Goal: Task Accomplishment & Management: Complete application form

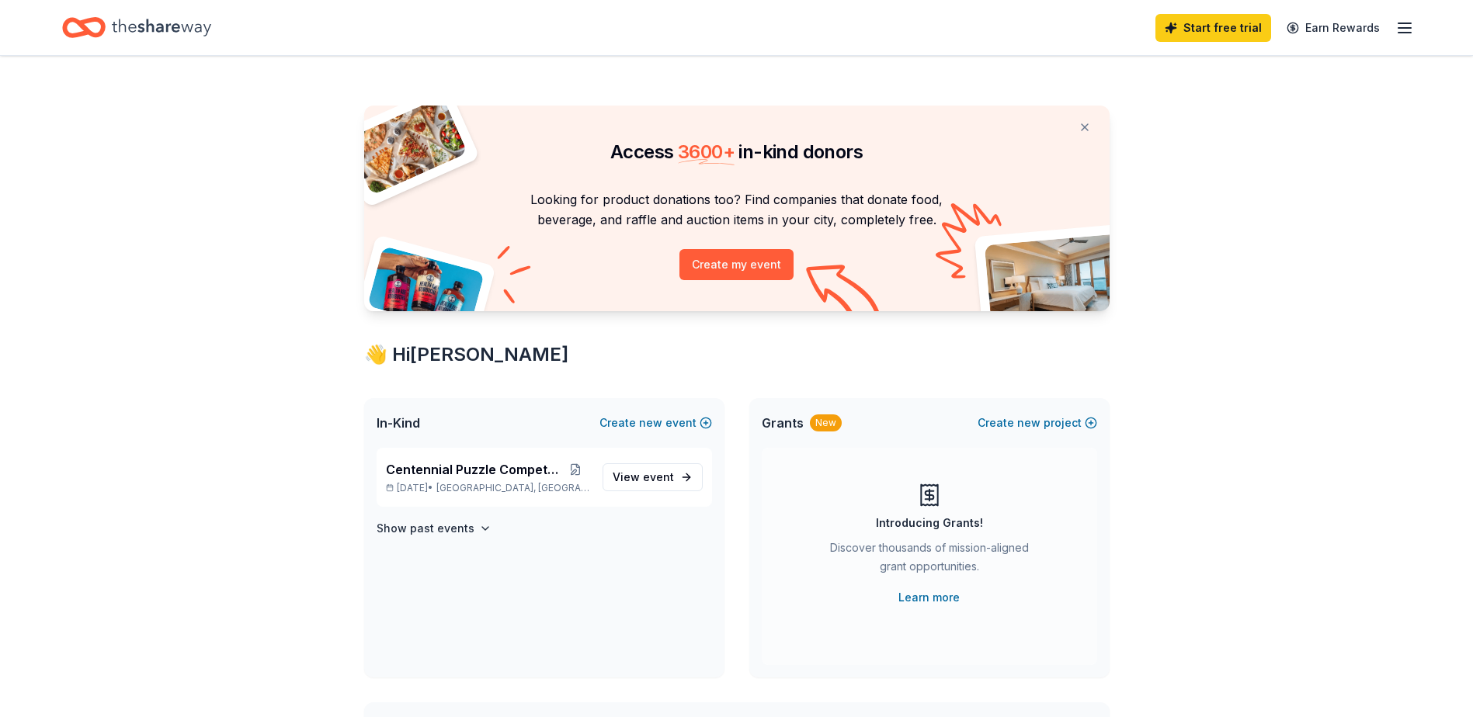
click at [1392, 36] on div "Start free trial Earn Rewards" at bounding box center [1284, 27] width 259 height 36
click at [1397, 31] on icon "button" at bounding box center [1404, 28] width 19 height 19
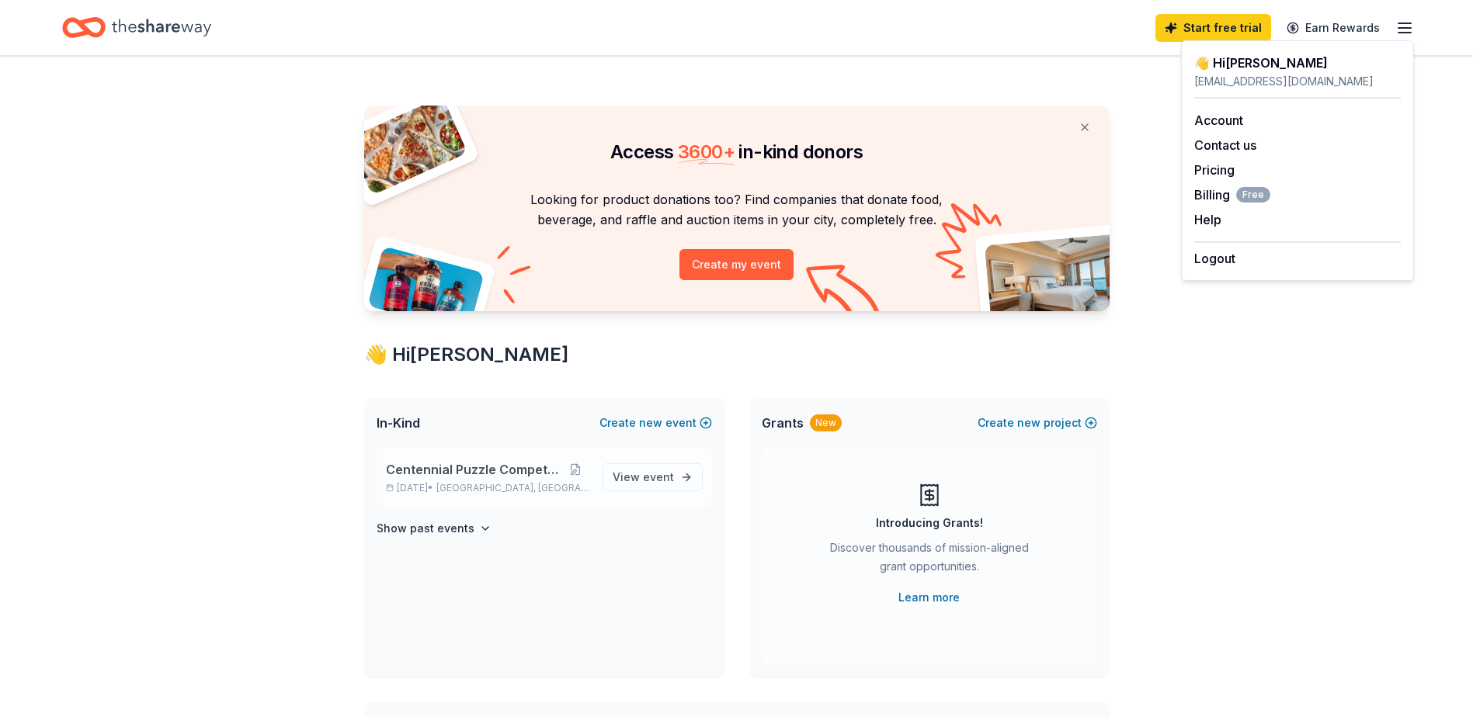
click at [530, 467] on span "Centennial Puzzle Competition" at bounding box center [473, 469] width 175 height 19
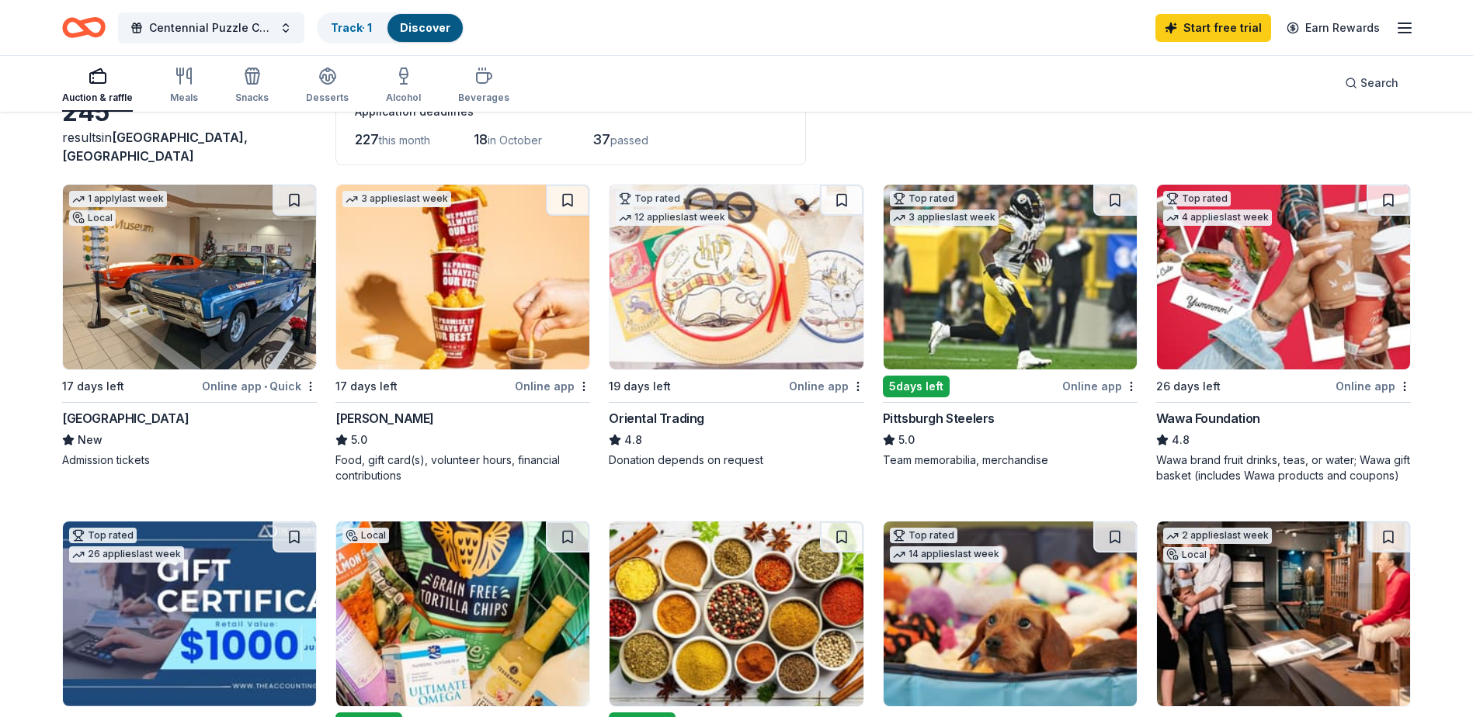
scroll to position [78, 0]
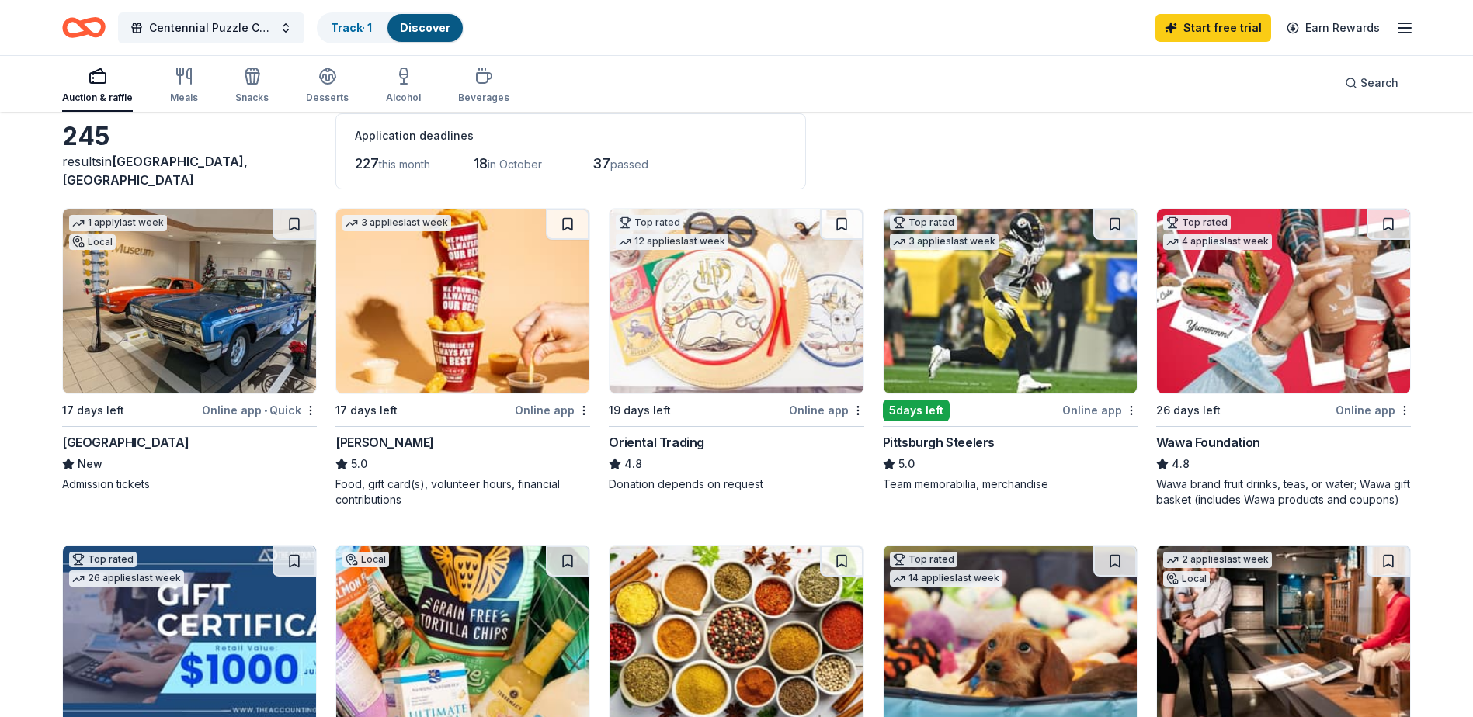
click at [157, 335] on img at bounding box center [189, 301] width 253 height 185
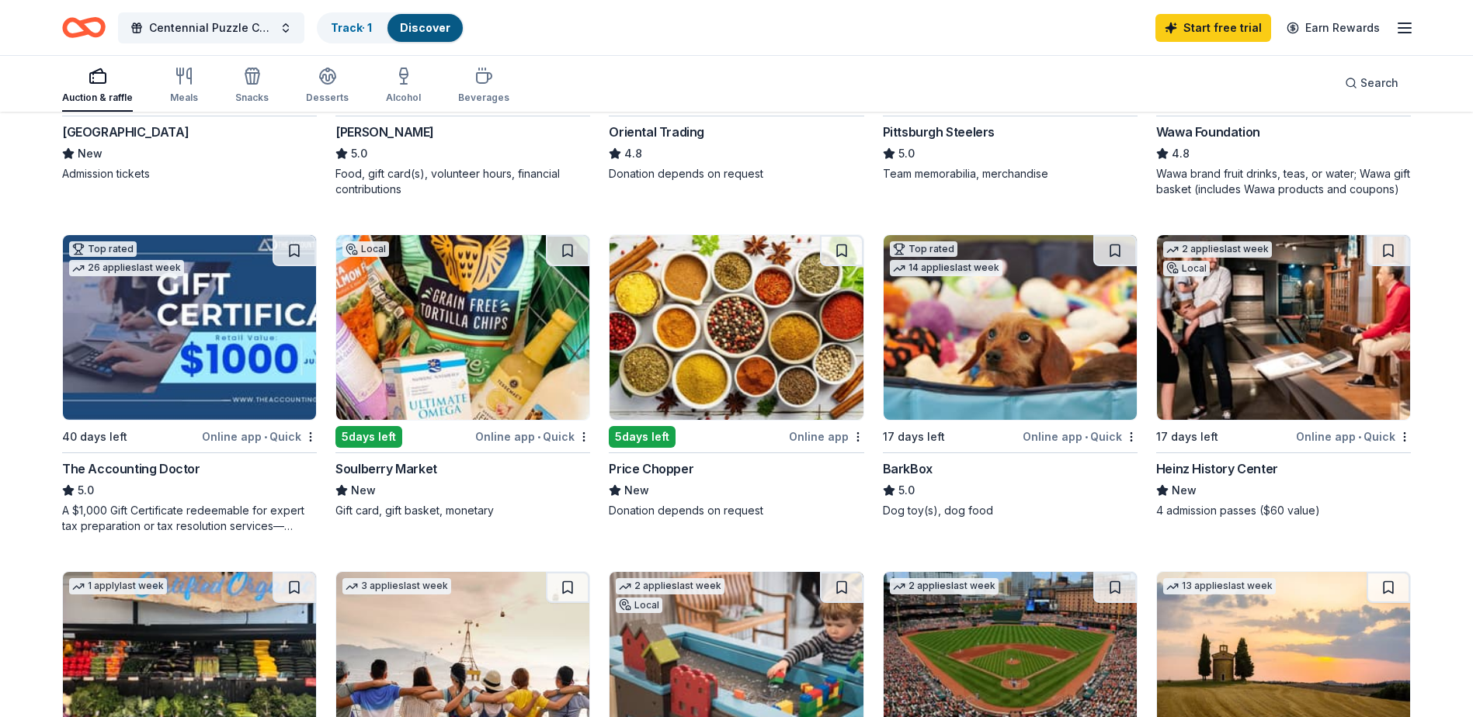
scroll to position [0, 0]
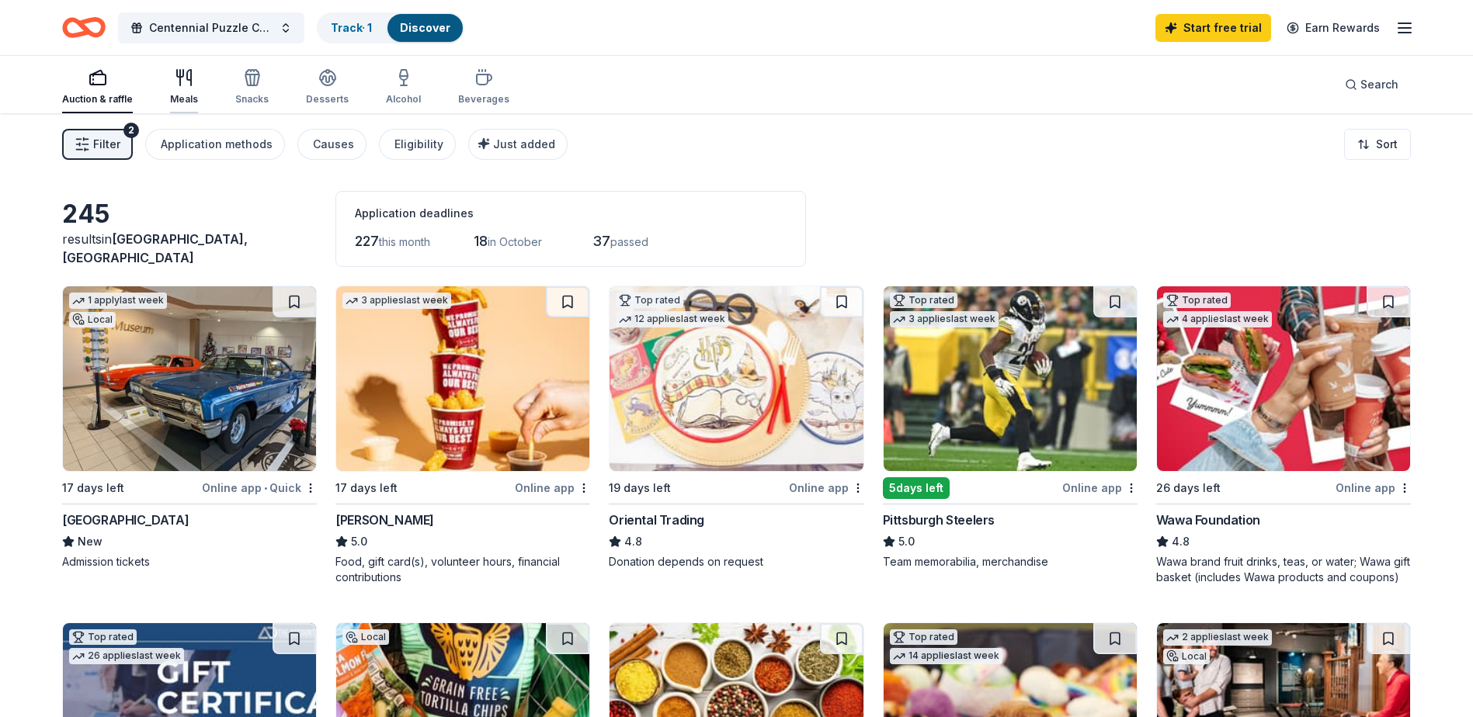
click at [195, 79] on div "button" at bounding box center [184, 77] width 28 height 19
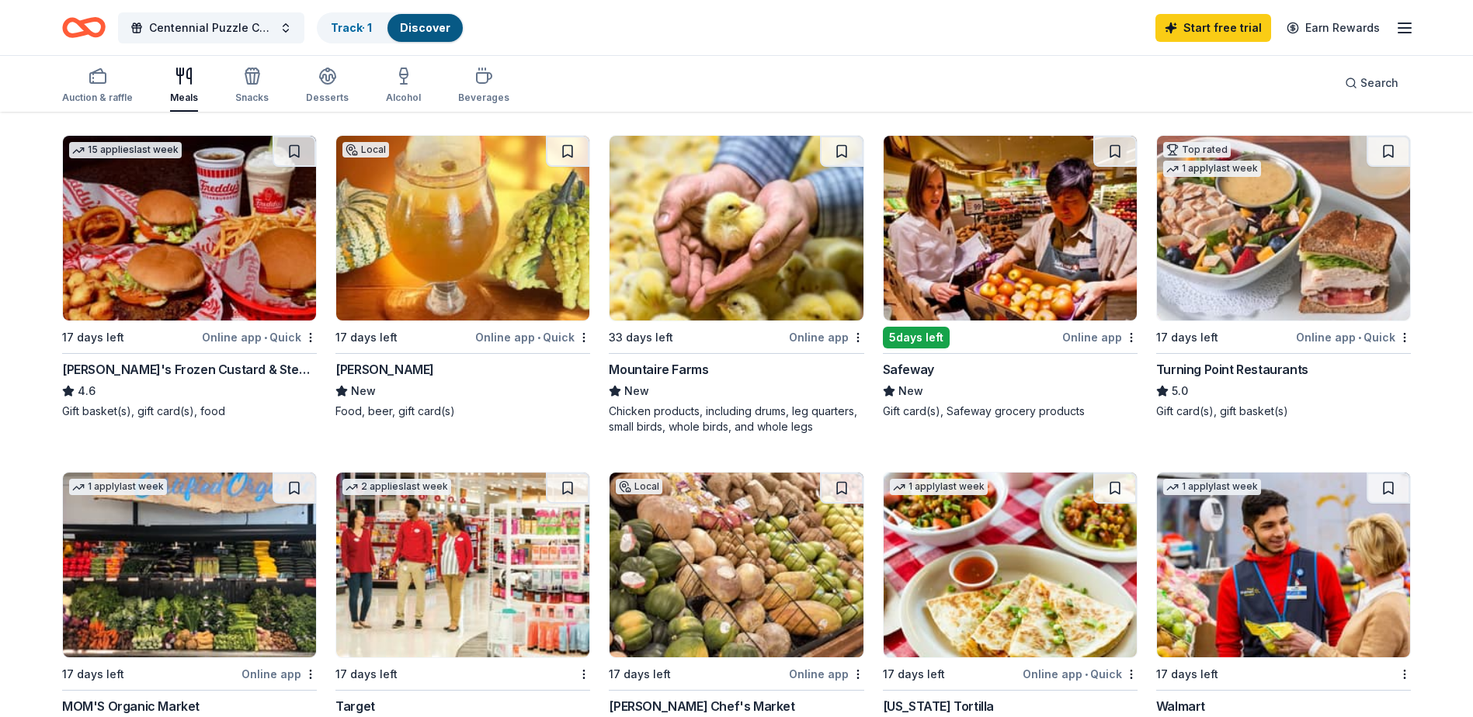
scroll to position [78, 0]
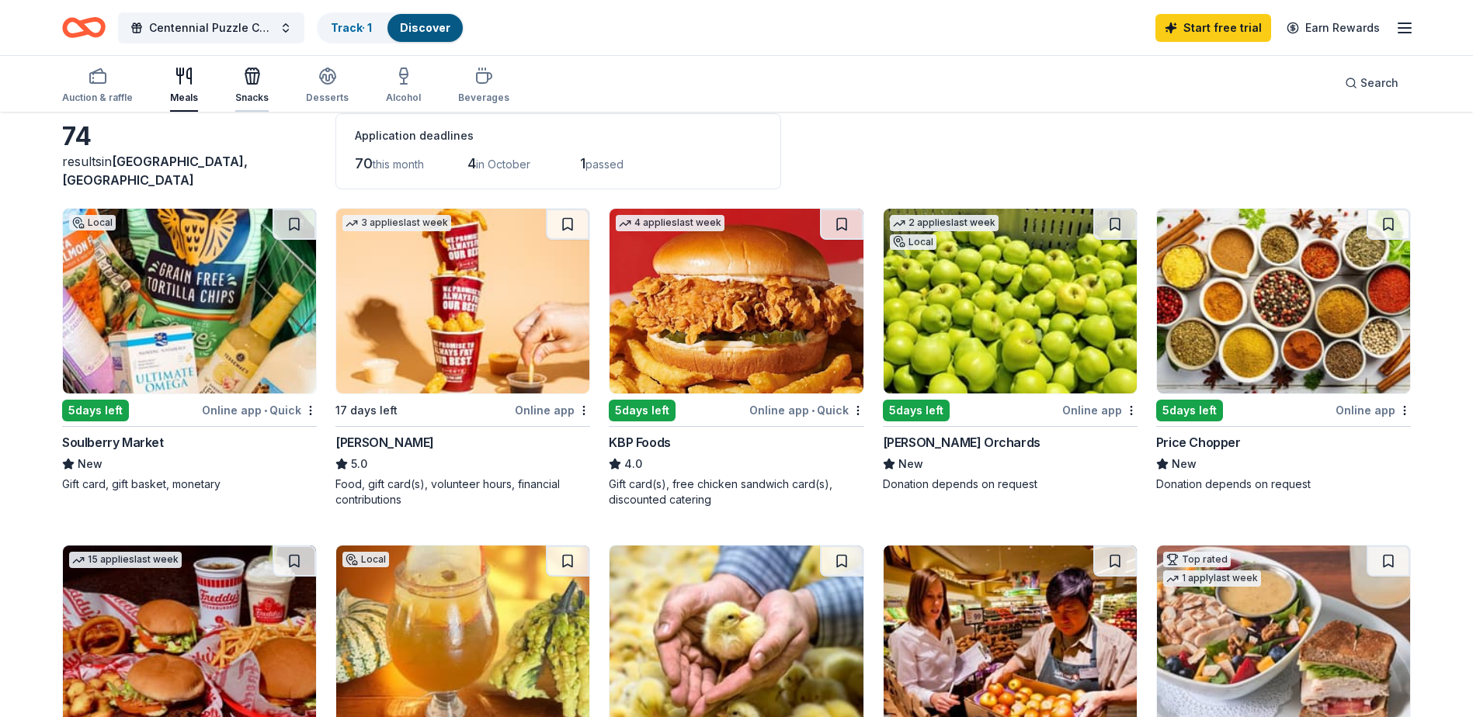
click at [258, 80] on icon "button" at bounding box center [252, 76] width 19 height 19
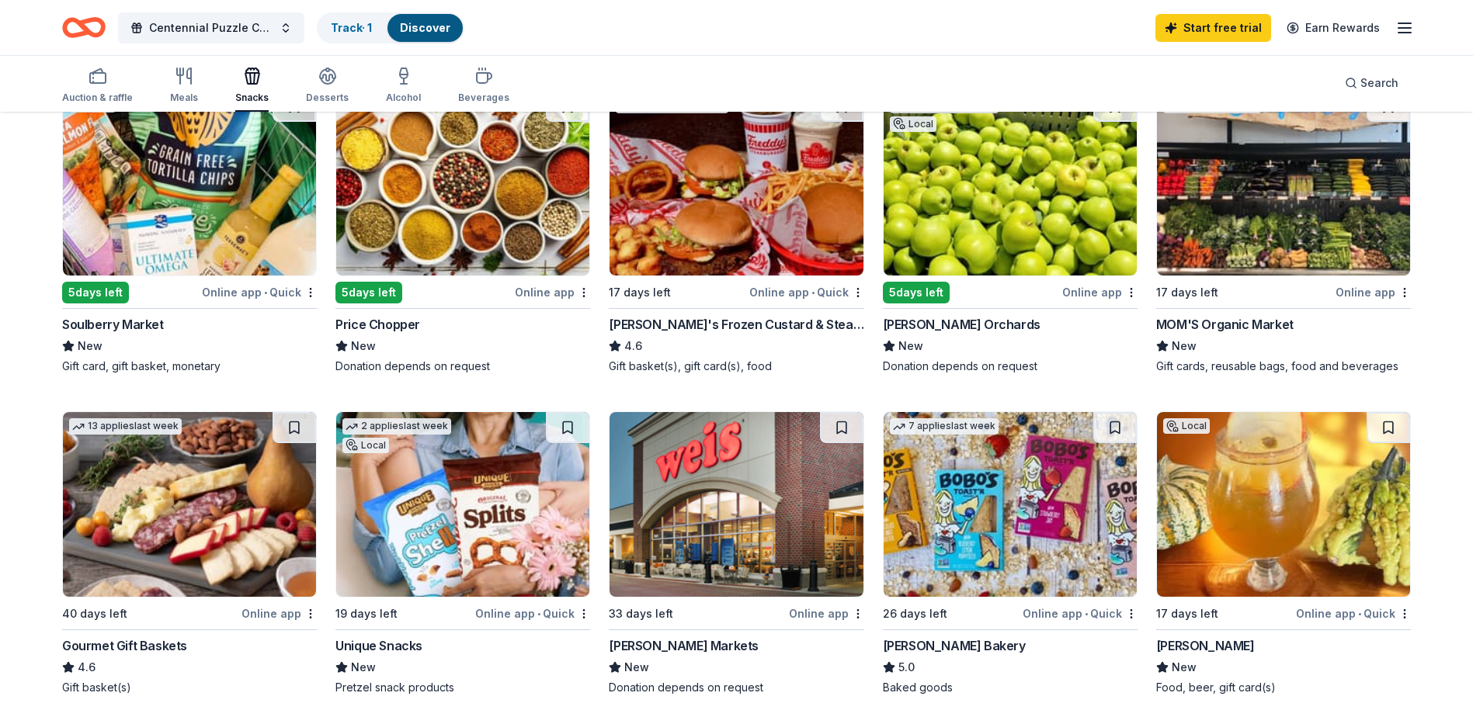
scroll to position [233, 0]
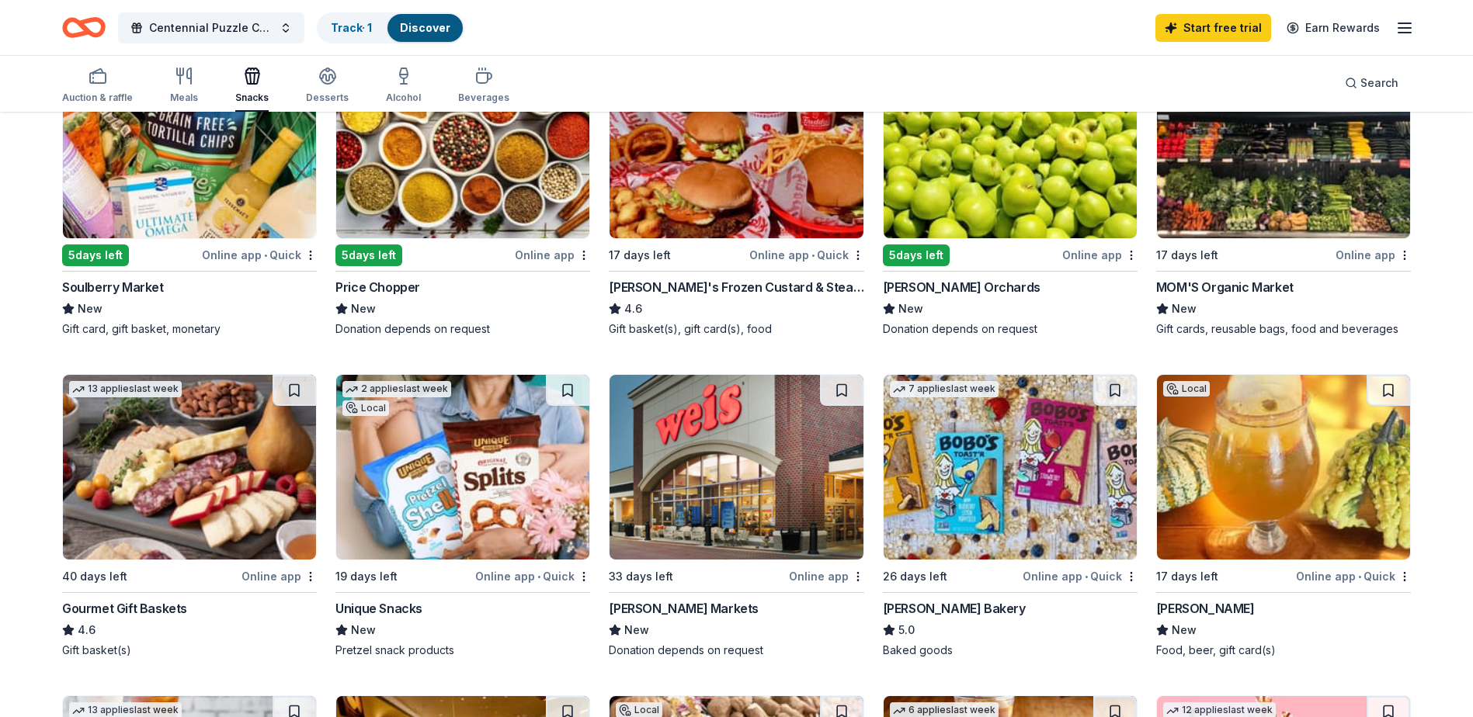
click at [458, 424] on img at bounding box center [462, 467] width 253 height 185
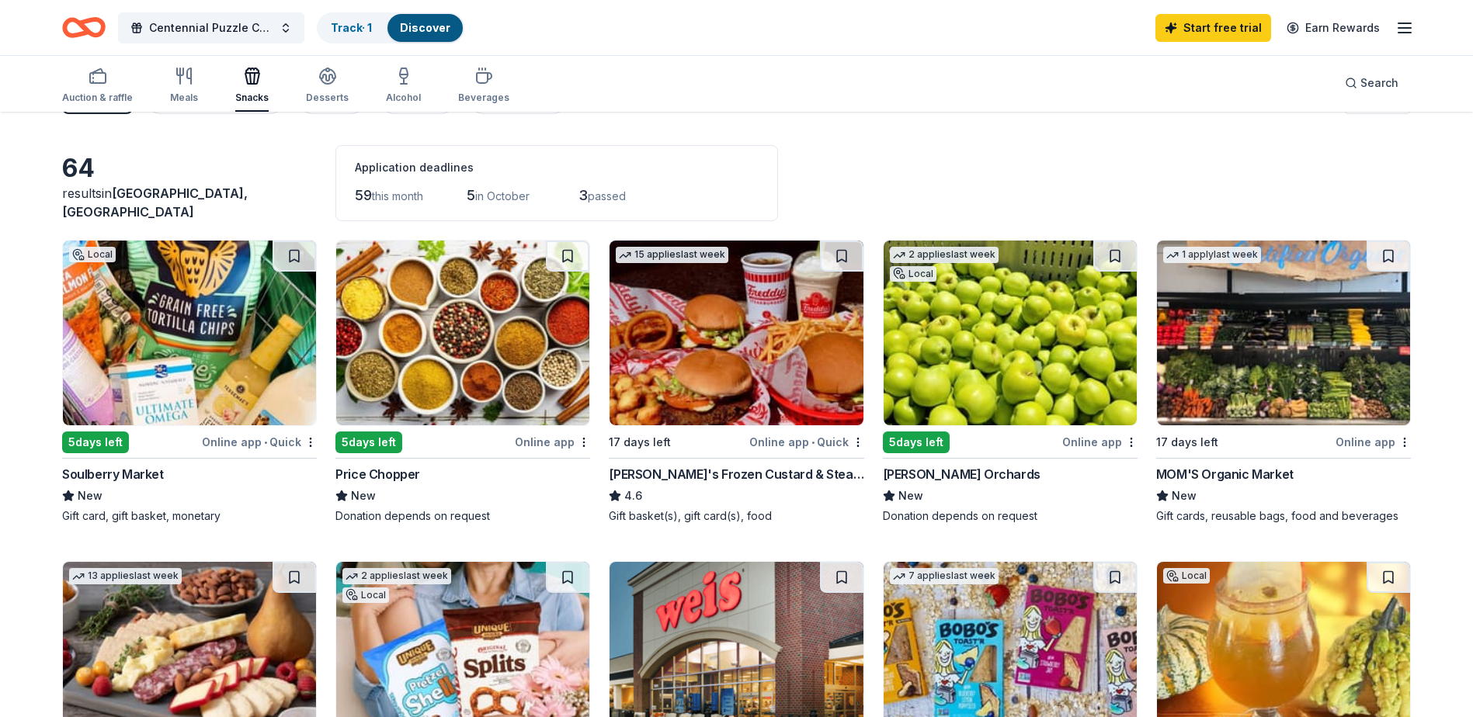
scroll to position [0, 0]
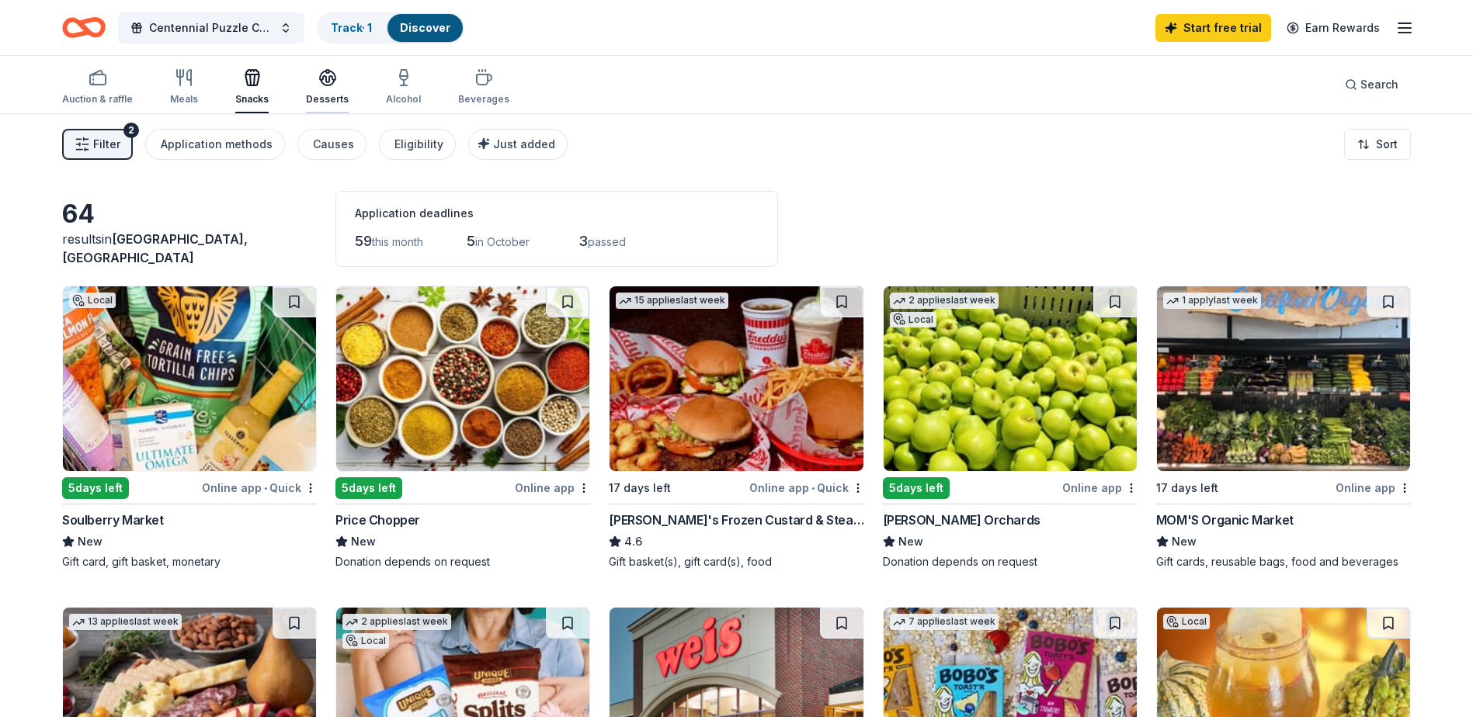
click at [333, 96] on div "Desserts" at bounding box center [327, 99] width 43 height 12
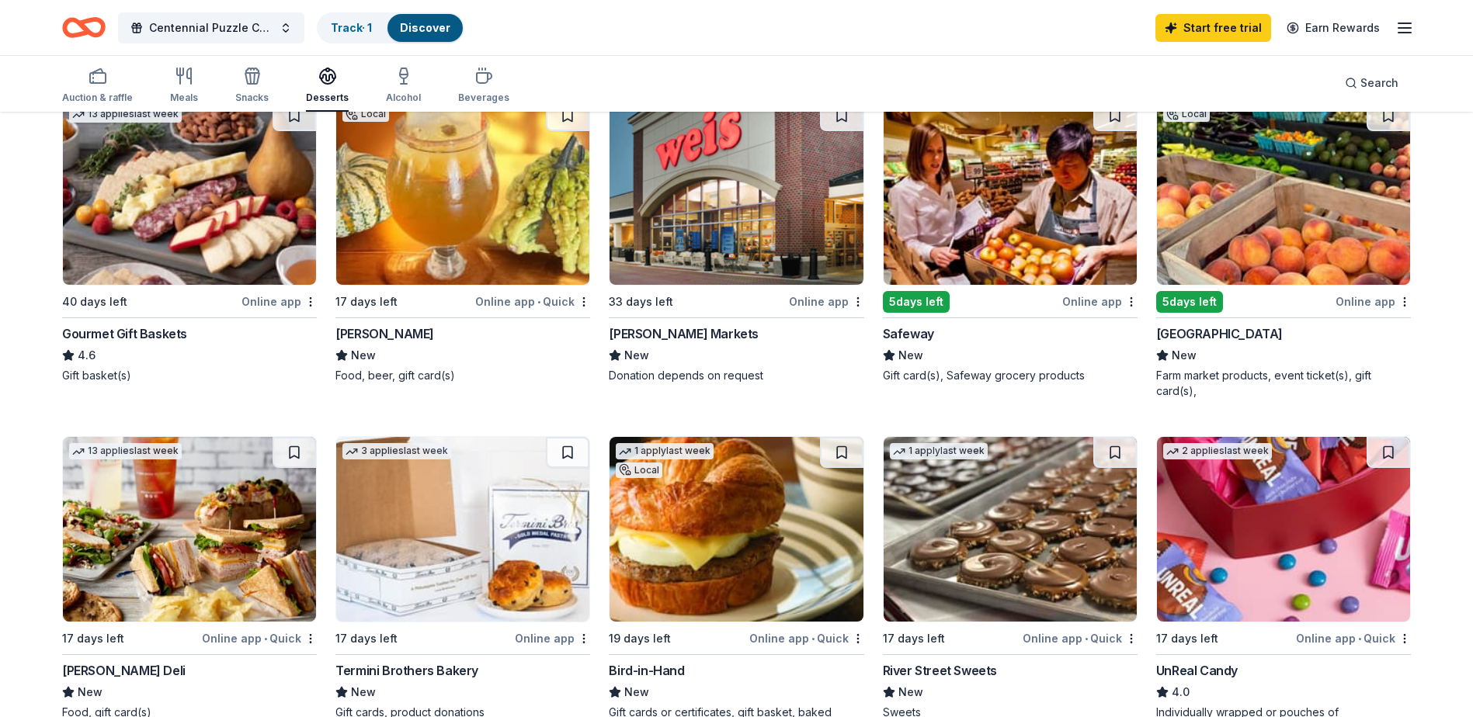
scroll to position [155, 0]
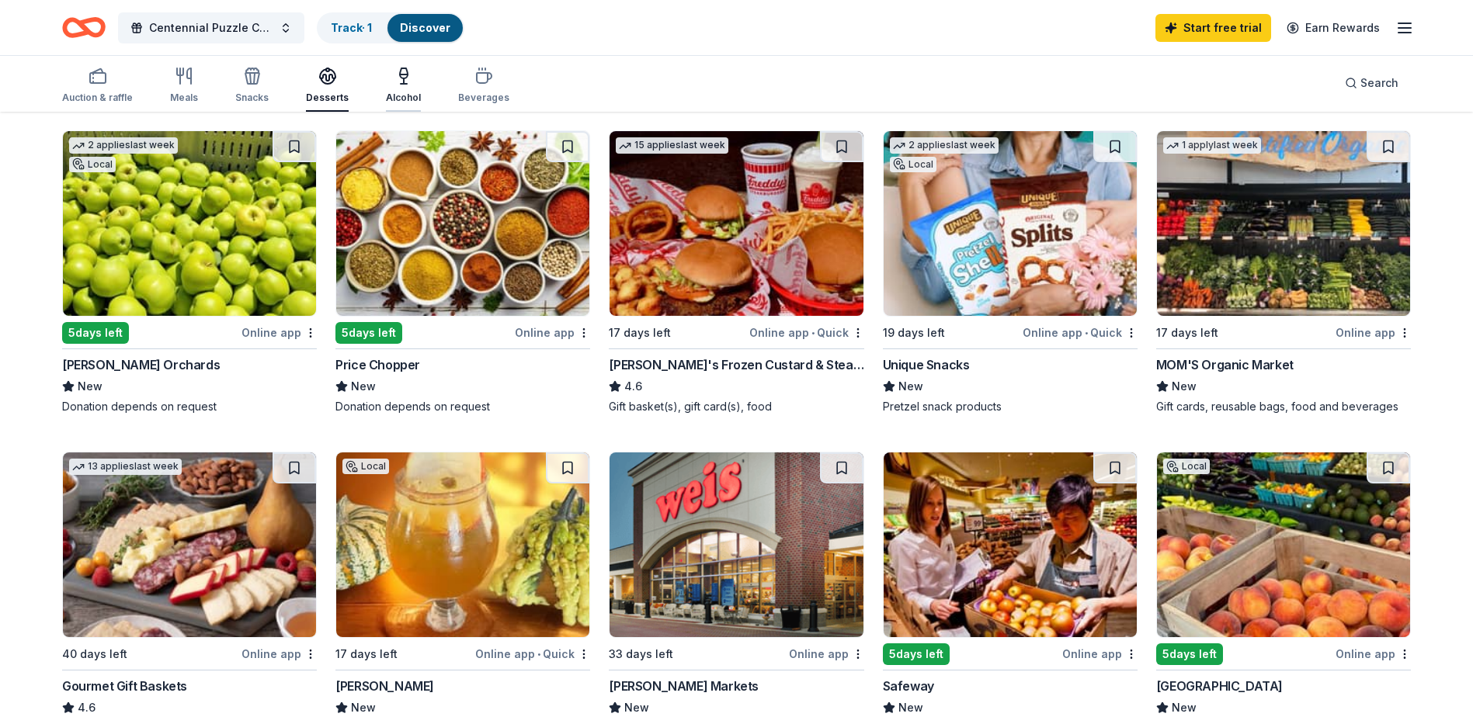
click at [387, 82] on div "button" at bounding box center [403, 76] width 35 height 19
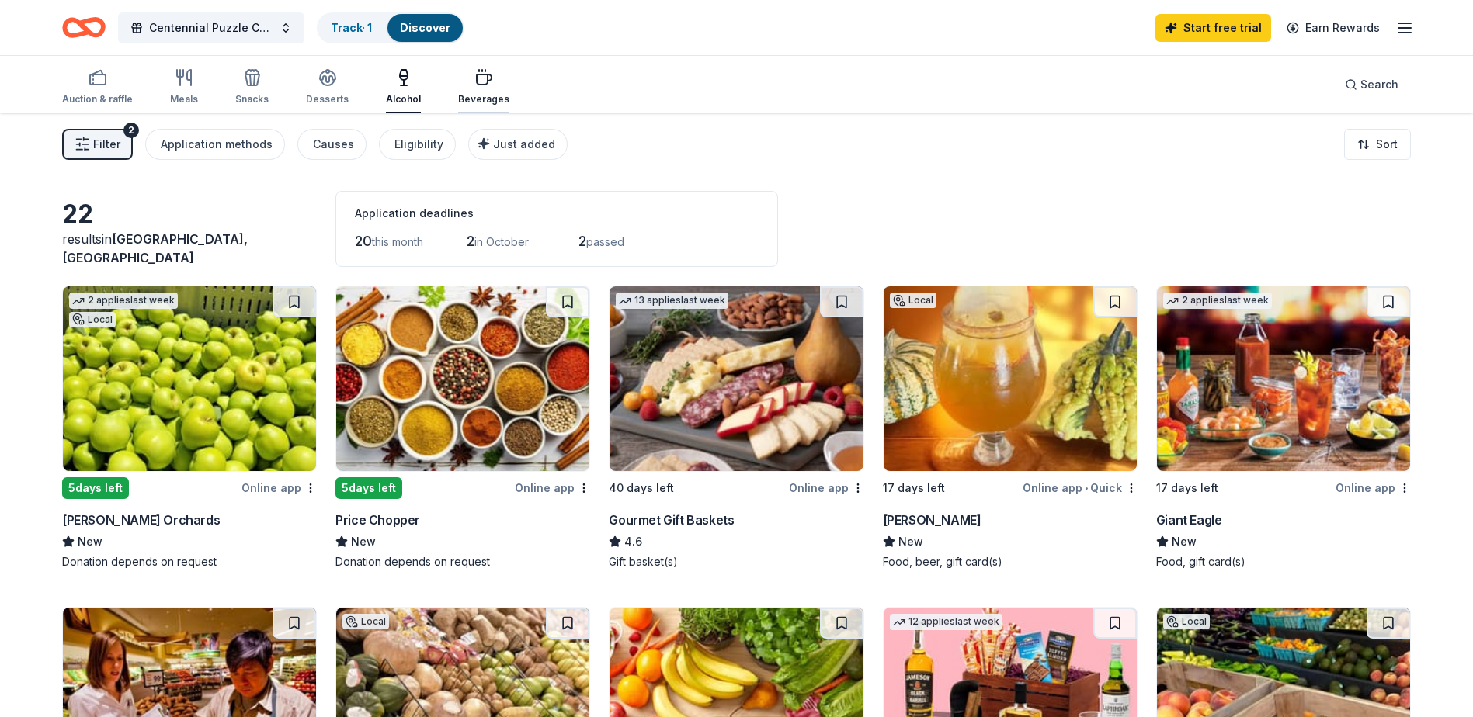
click at [491, 81] on div "button" at bounding box center [483, 77] width 51 height 19
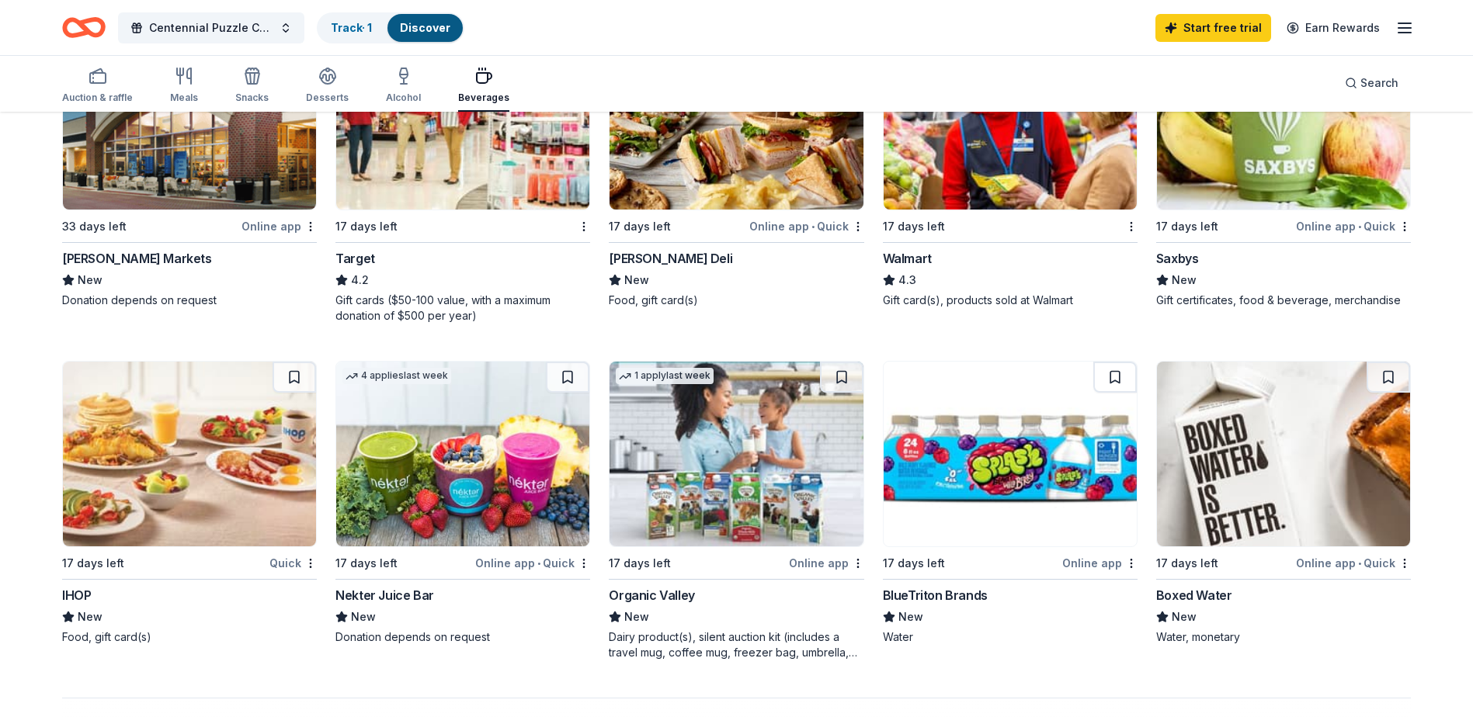
scroll to position [1009, 0]
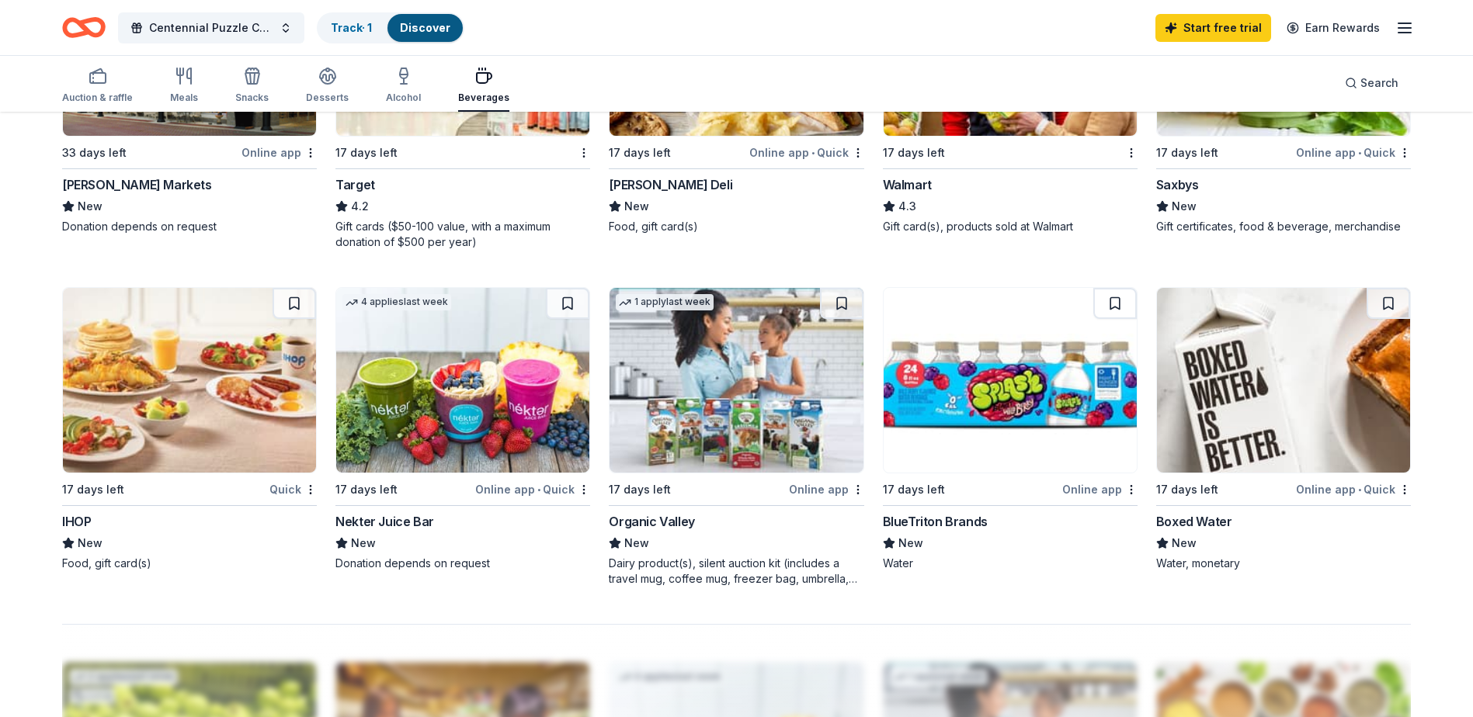
click at [147, 369] on img at bounding box center [189, 380] width 253 height 185
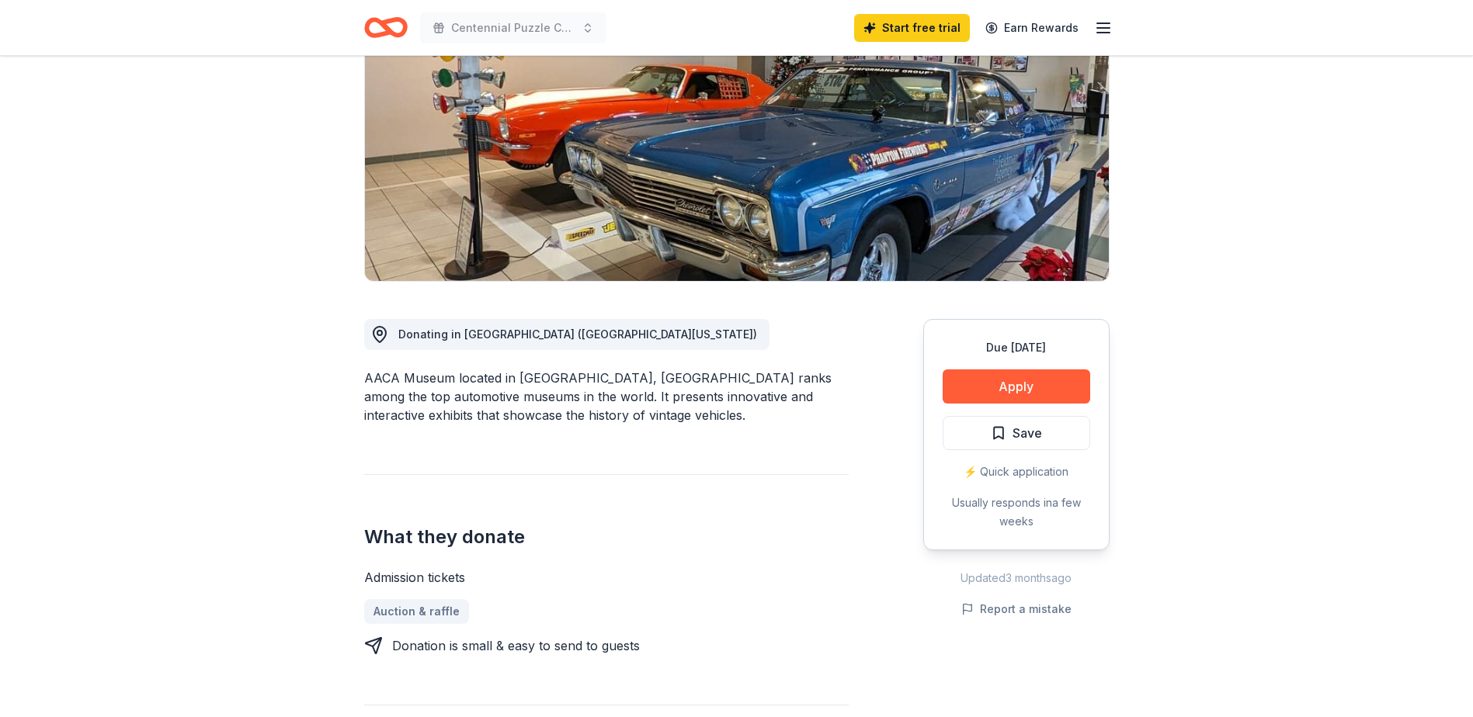
scroll to position [78, 0]
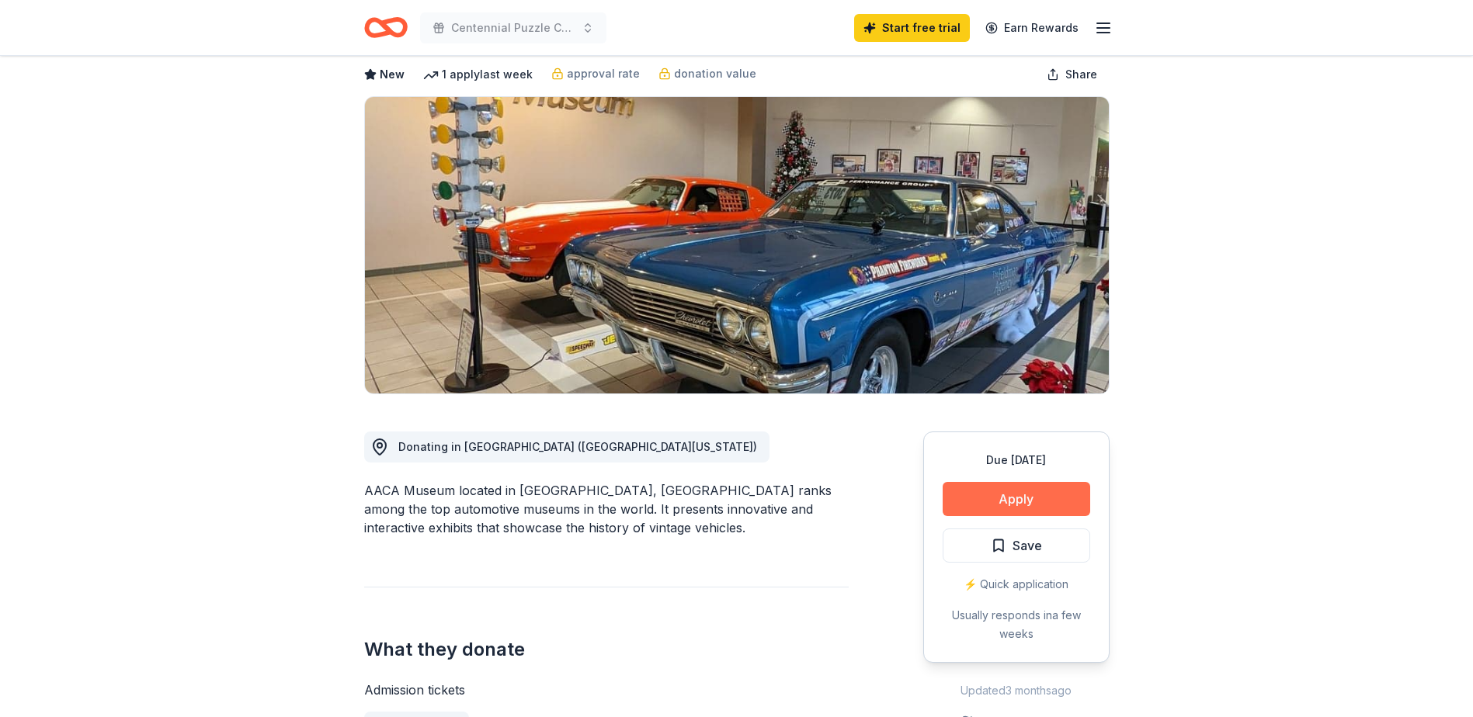
click at [989, 500] on button "Apply" at bounding box center [1017, 499] width 148 height 34
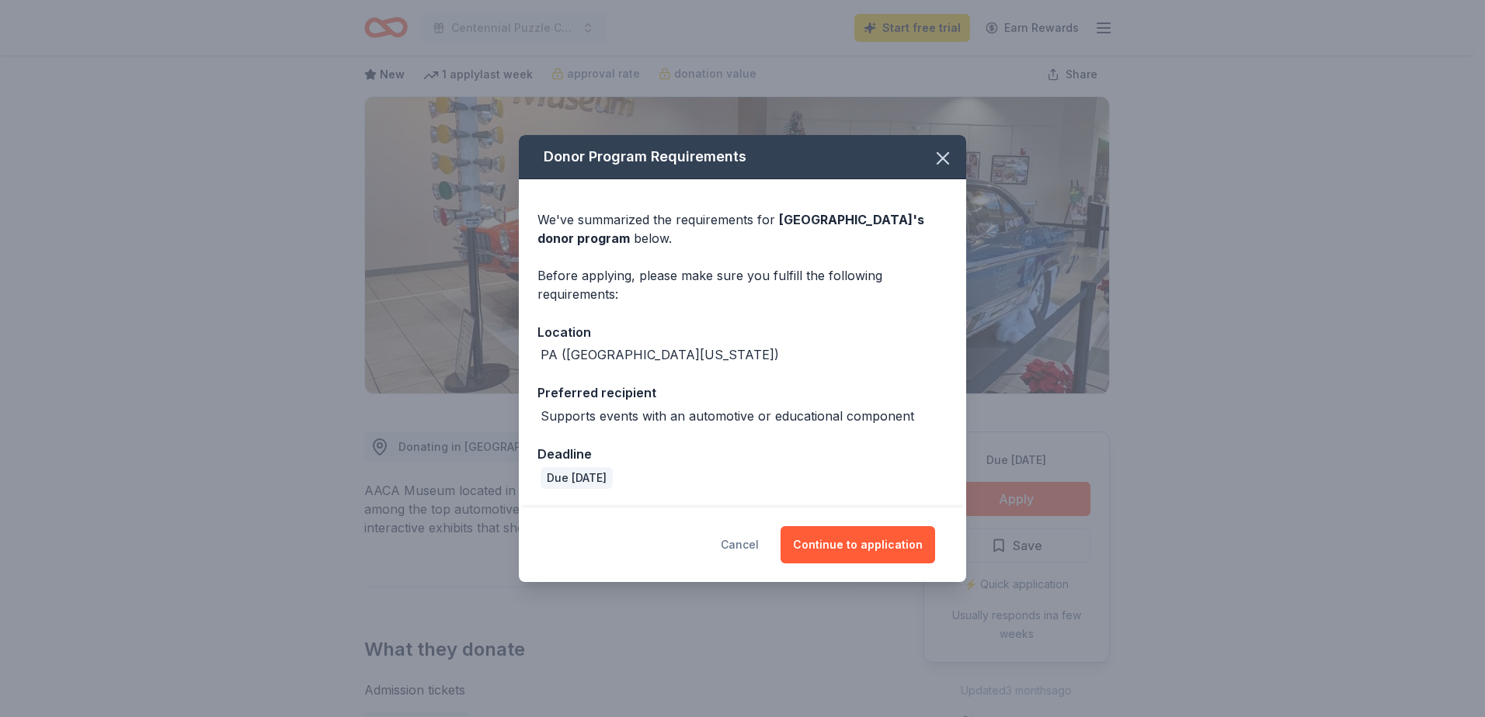
click at [755, 534] on button "Cancel" at bounding box center [740, 544] width 38 height 37
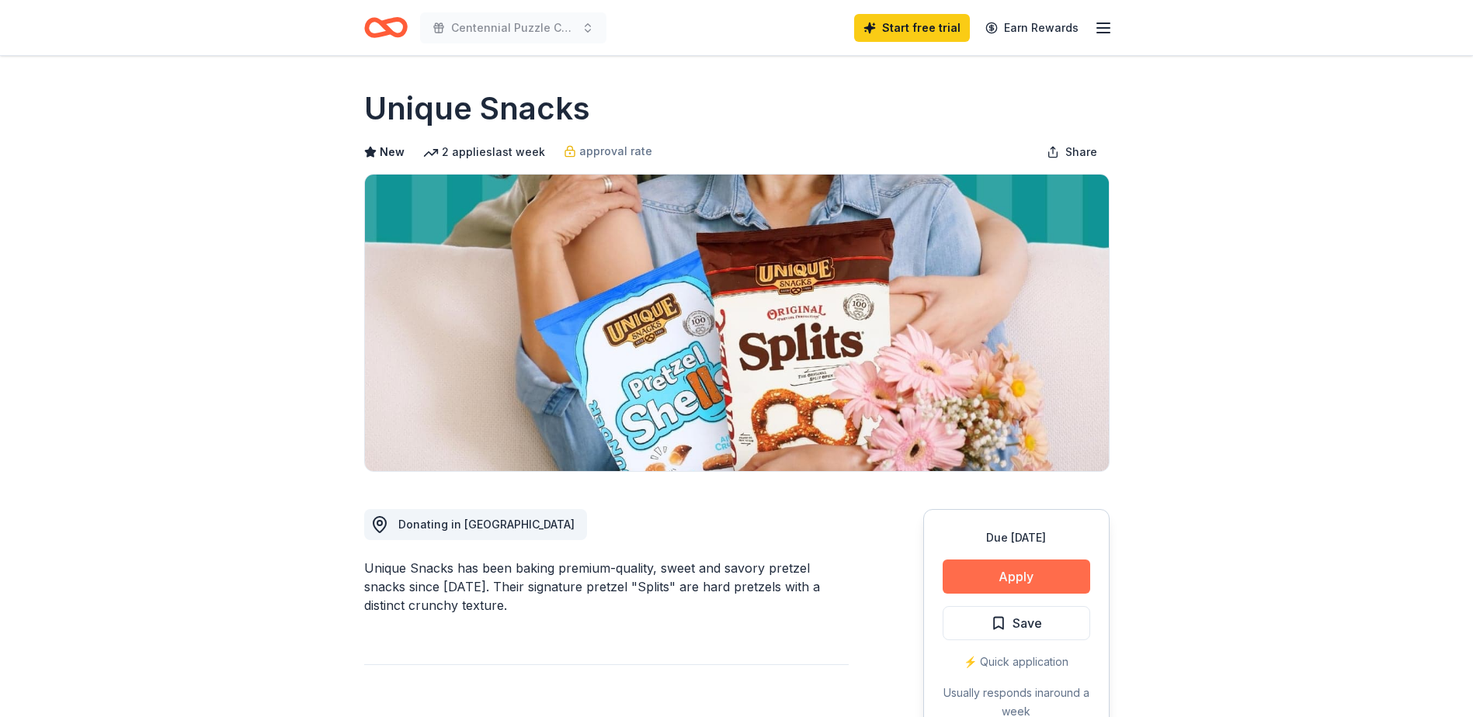
click at [1026, 571] on button "Apply" at bounding box center [1017, 577] width 148 height 34
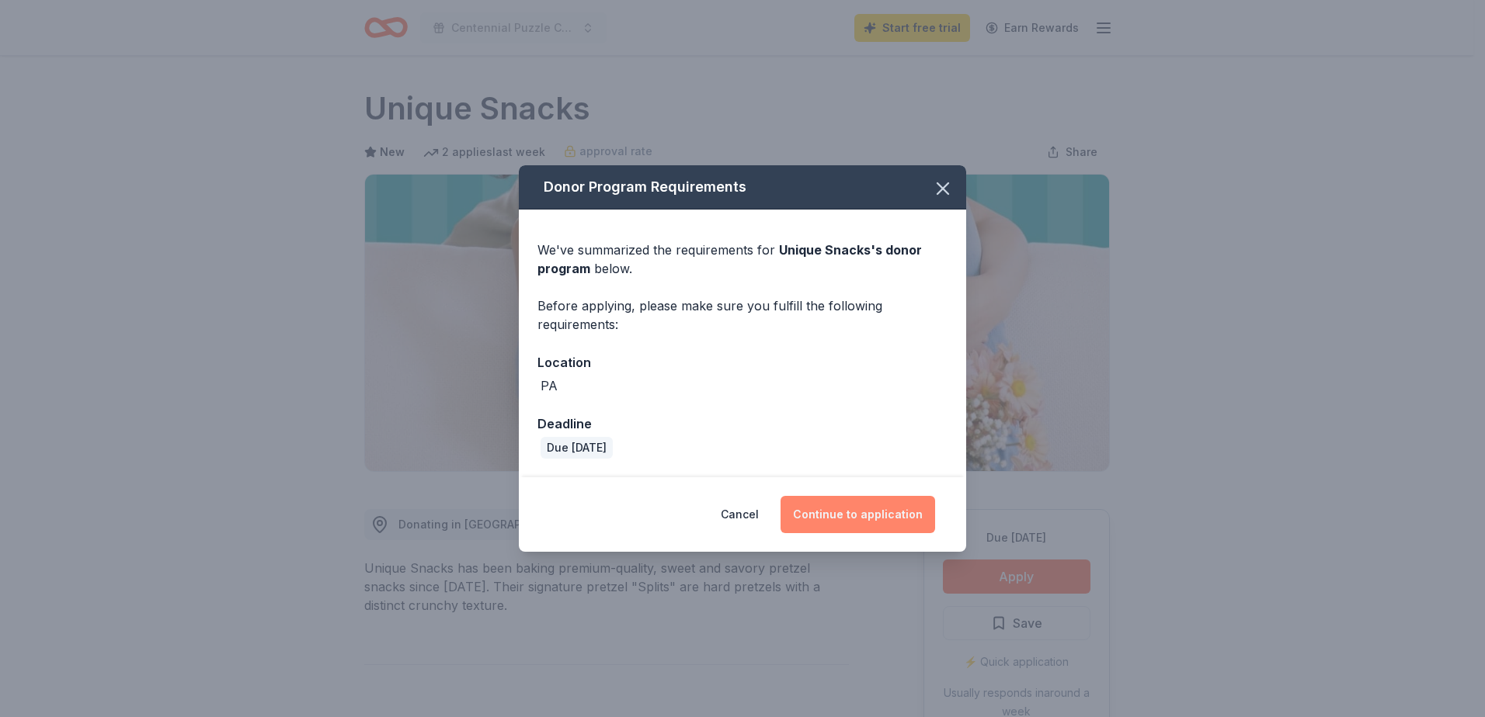
click at [874, 505] on button "Continue to application" at bounding box center [857, 514] width 155 height 37
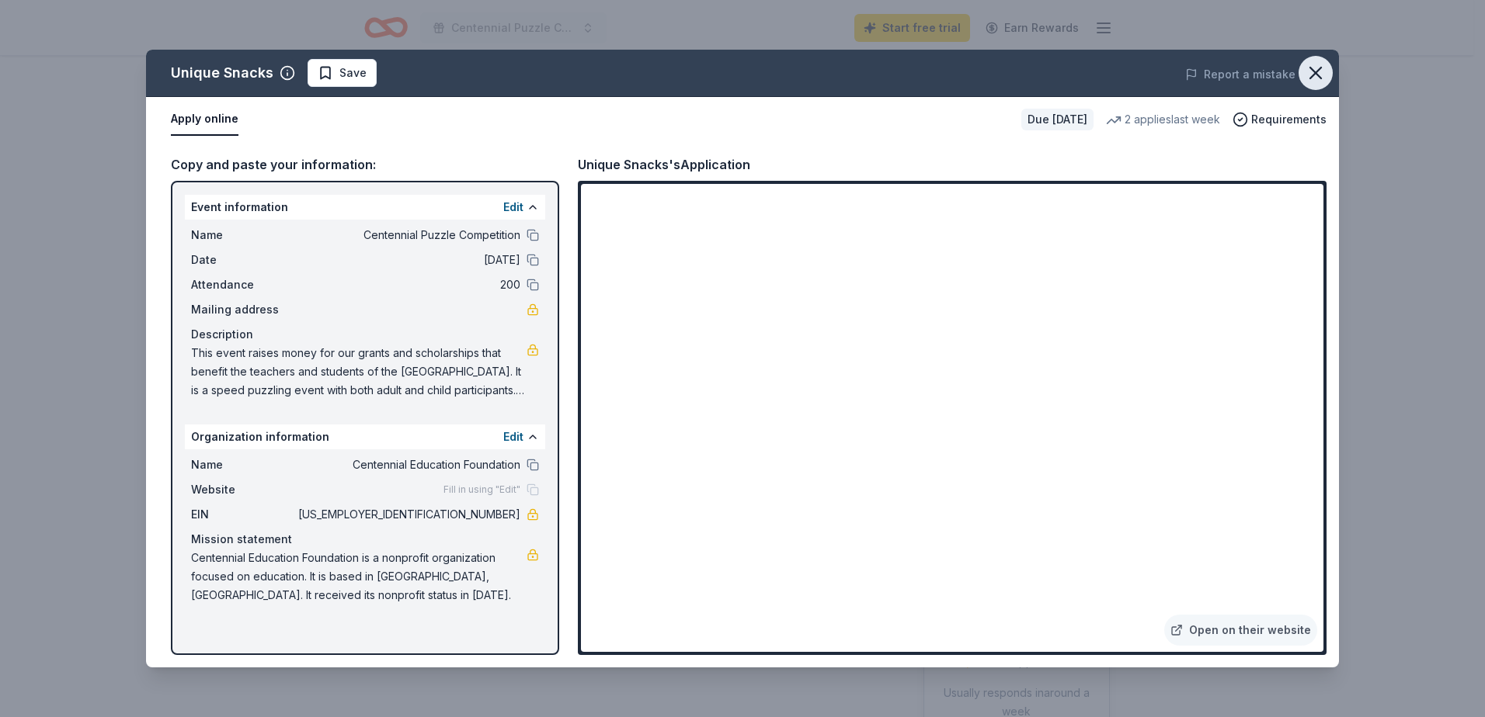
click at [1314, 80] on icon "button" at bounding box center [1315, 73] width 22 height 22
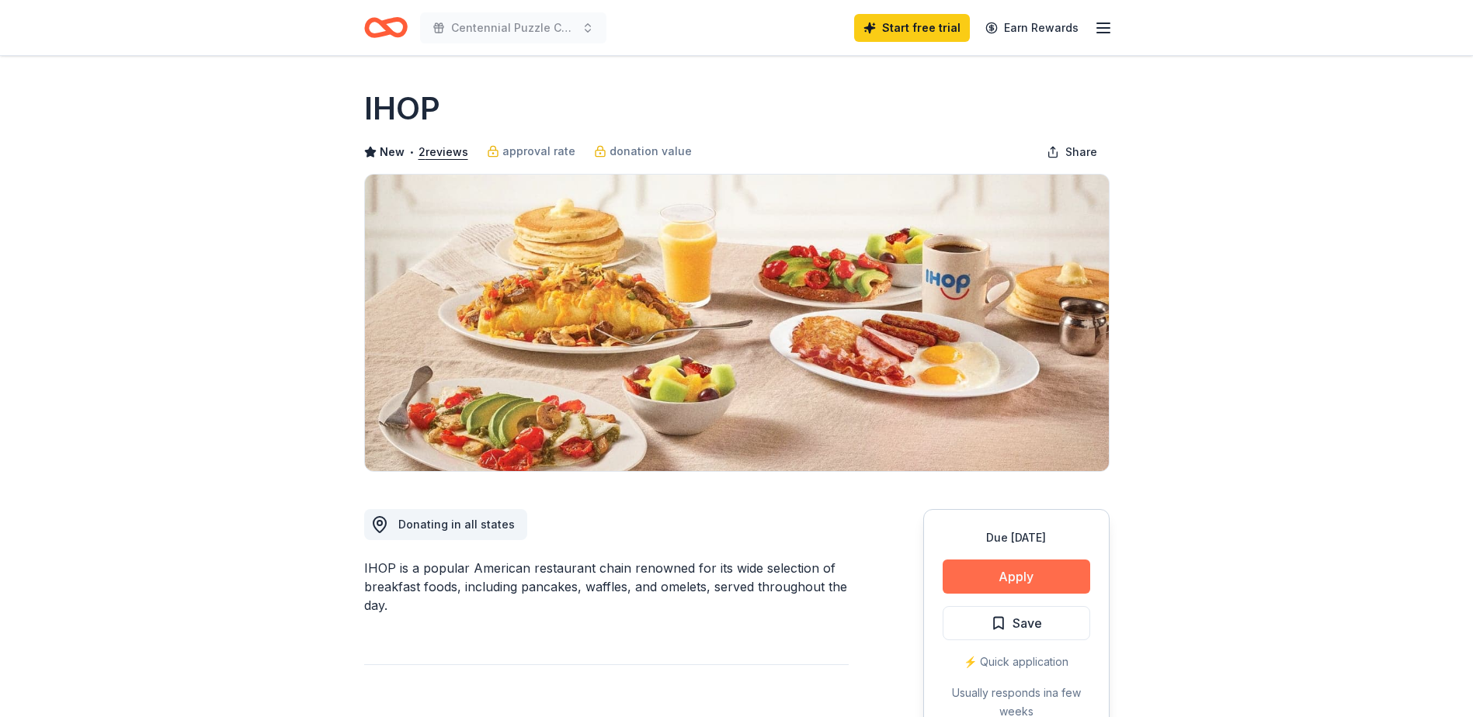
click at [982, 579] on button "Apply" at bounding box center [1017, 577] width 148 height 34
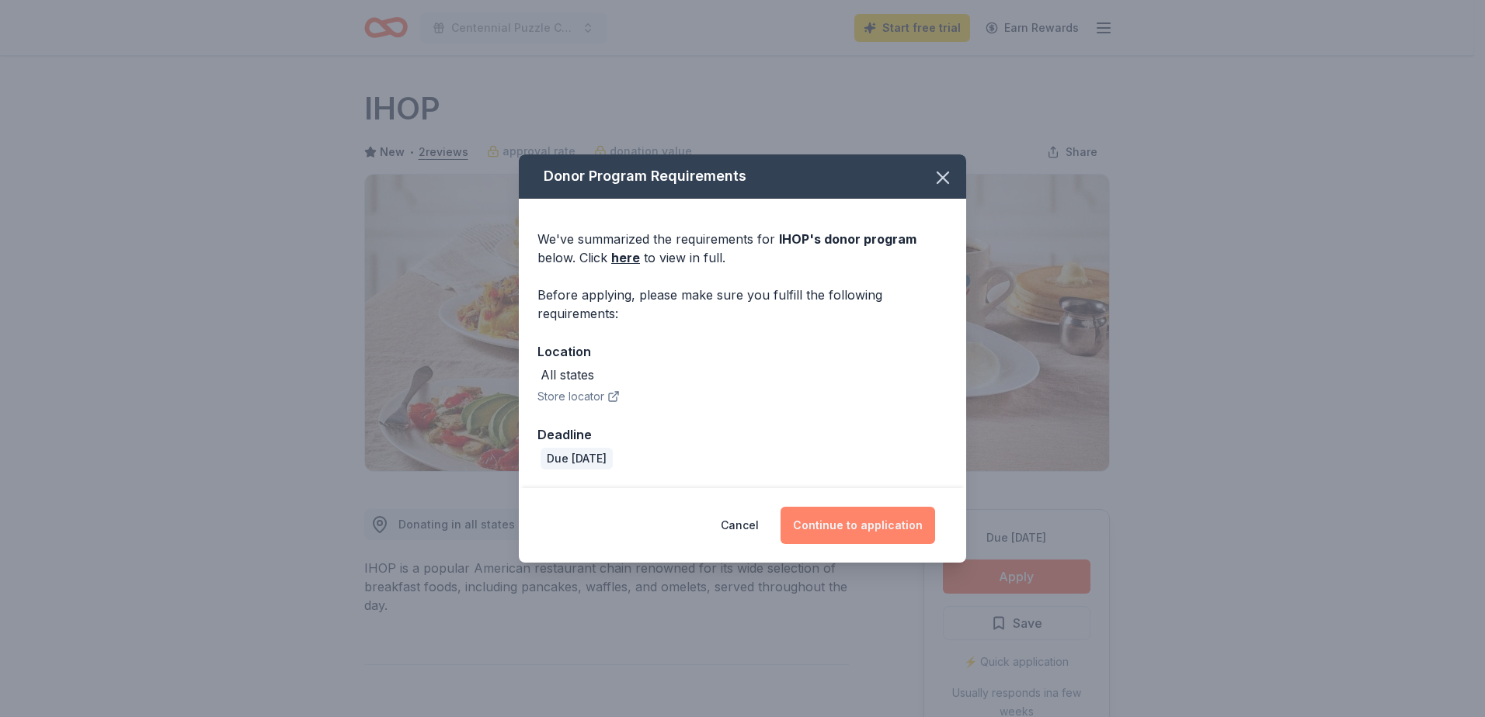
click at [863, 540] on button "Continue to application" at bounding box center [857, 525] width 155 height 37
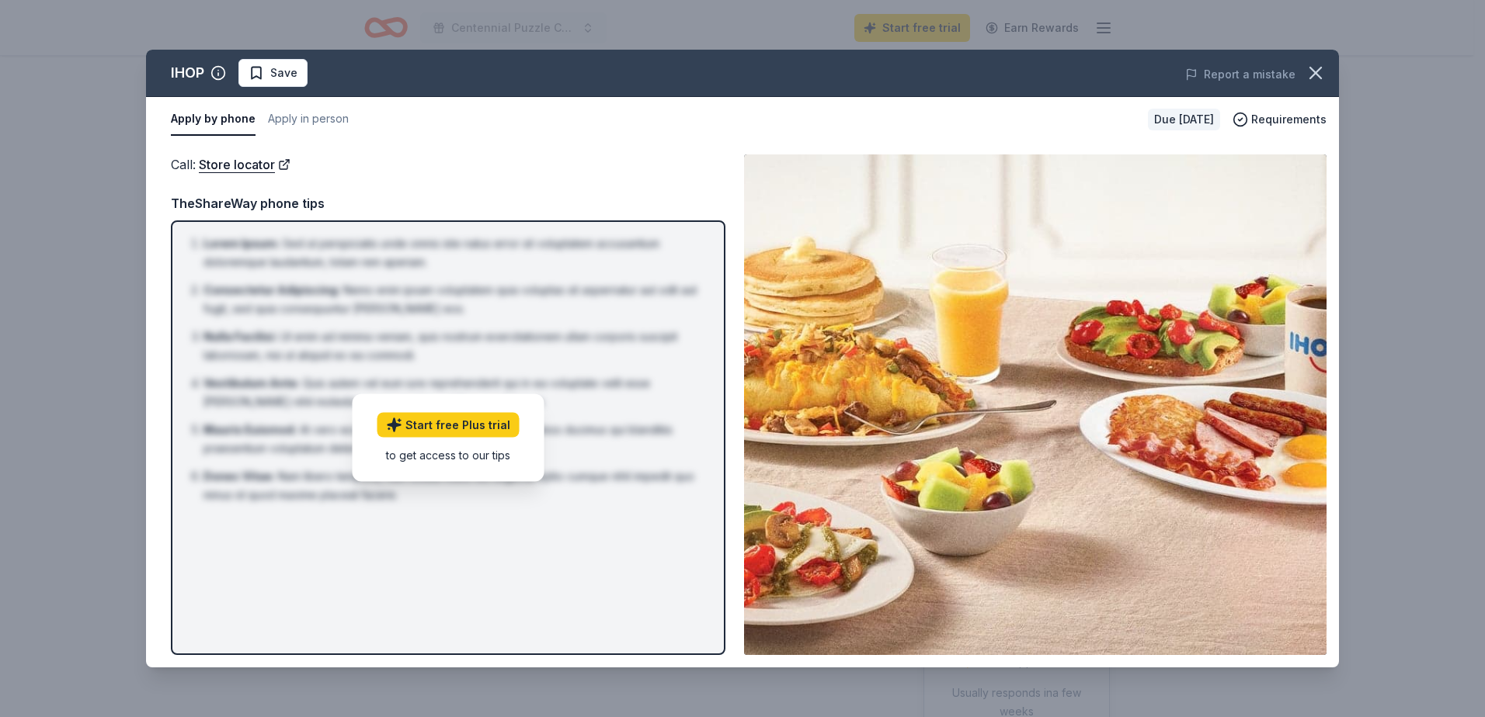
click at [200, 118] on button "Apply by phone" at bounding box center [213, 119] width 85 height 33
click at [1318, 75] on icon "button" at bounding box center [1315, 73] width 11 height 11
